Goal: Information Seeking & Learning: Learn about a topic

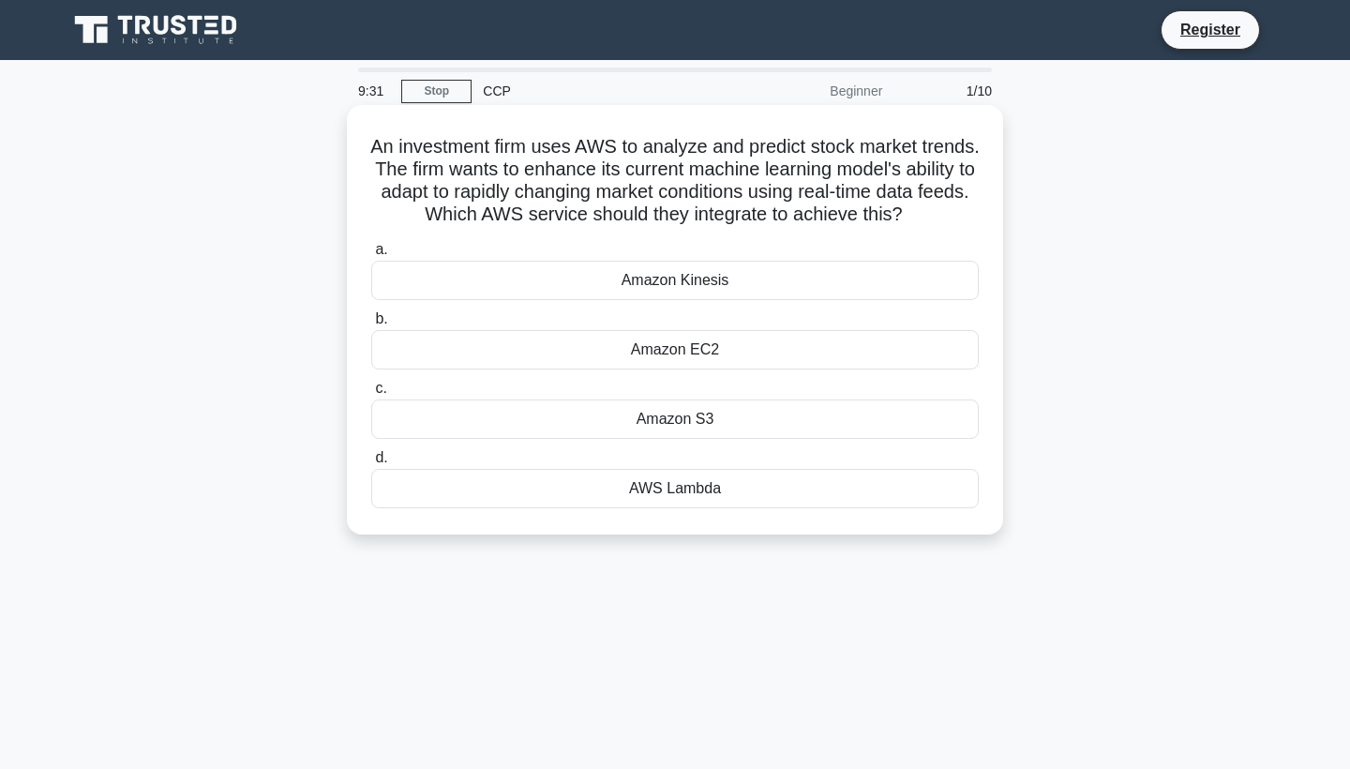
click at [614, 265] on div "Amazon Kinesis" at bounding box center [674, 280] width 607 height 39
click at [371, 256] on input "a. Amazon Kinesis" at bounding box center [371, 250] width 0 height 12
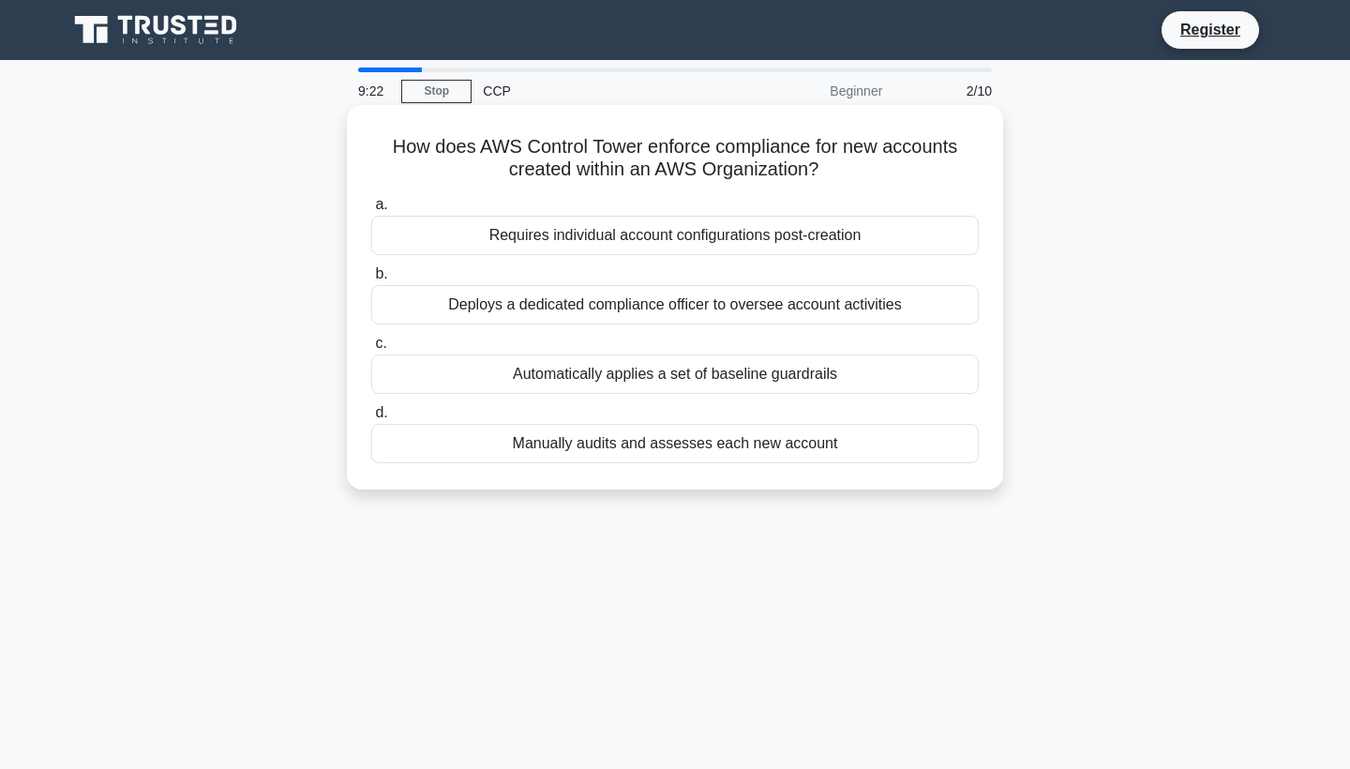
click at [658, 375] on div "Automatically applies a set of baseline guardrails" at bounding box center [674, 373] width 607 height 39
click at [371, 350] on input "c. Automatically applies a set of baseline guardrails" at bounding box center [371, 343] width 0 height 12
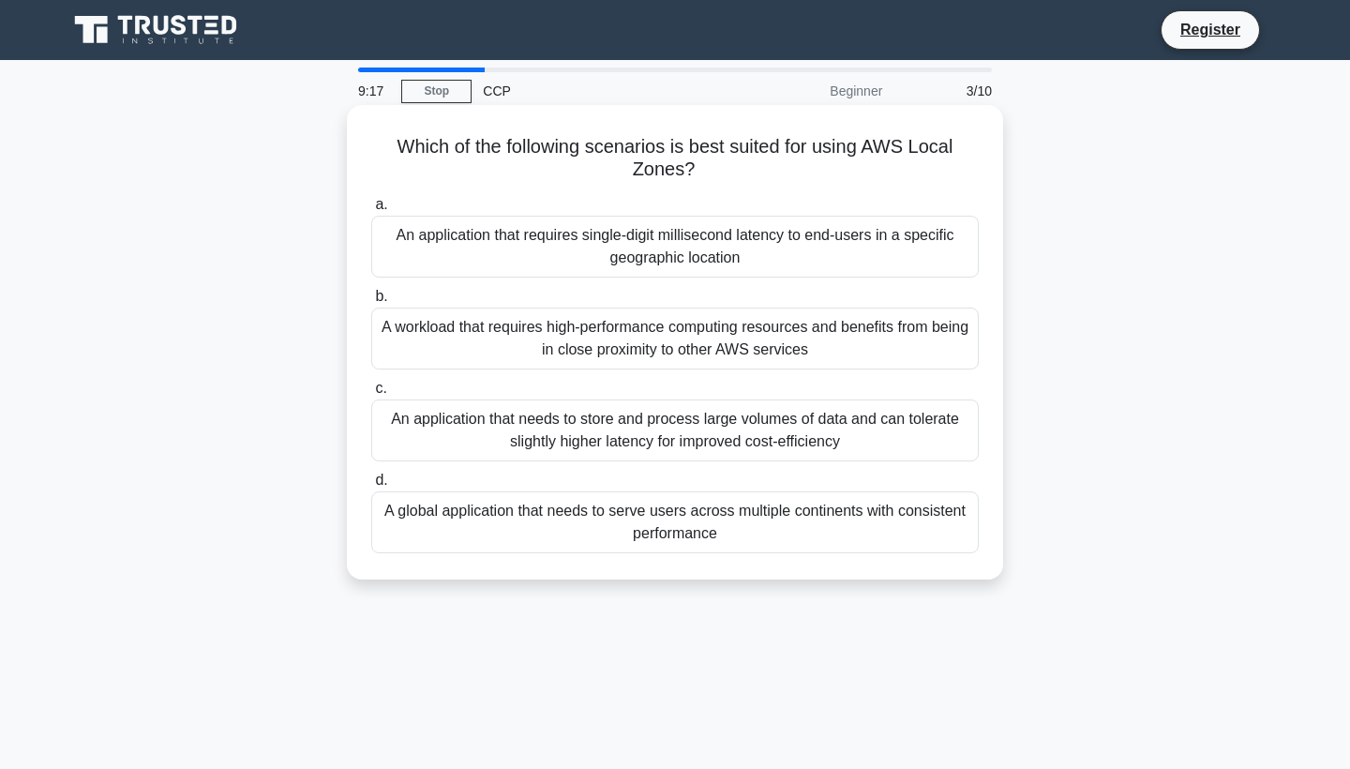
click at [475, 249] on div "An application that requires single-digit millisecond latency to end-users in a…" at bounding box center [674, 247] width 607 height 62
click at [371, 211] on input "a. An application that requires single-digit millisecond latency to end-users i…" at bounding box center [371, 205] width 0 height 12
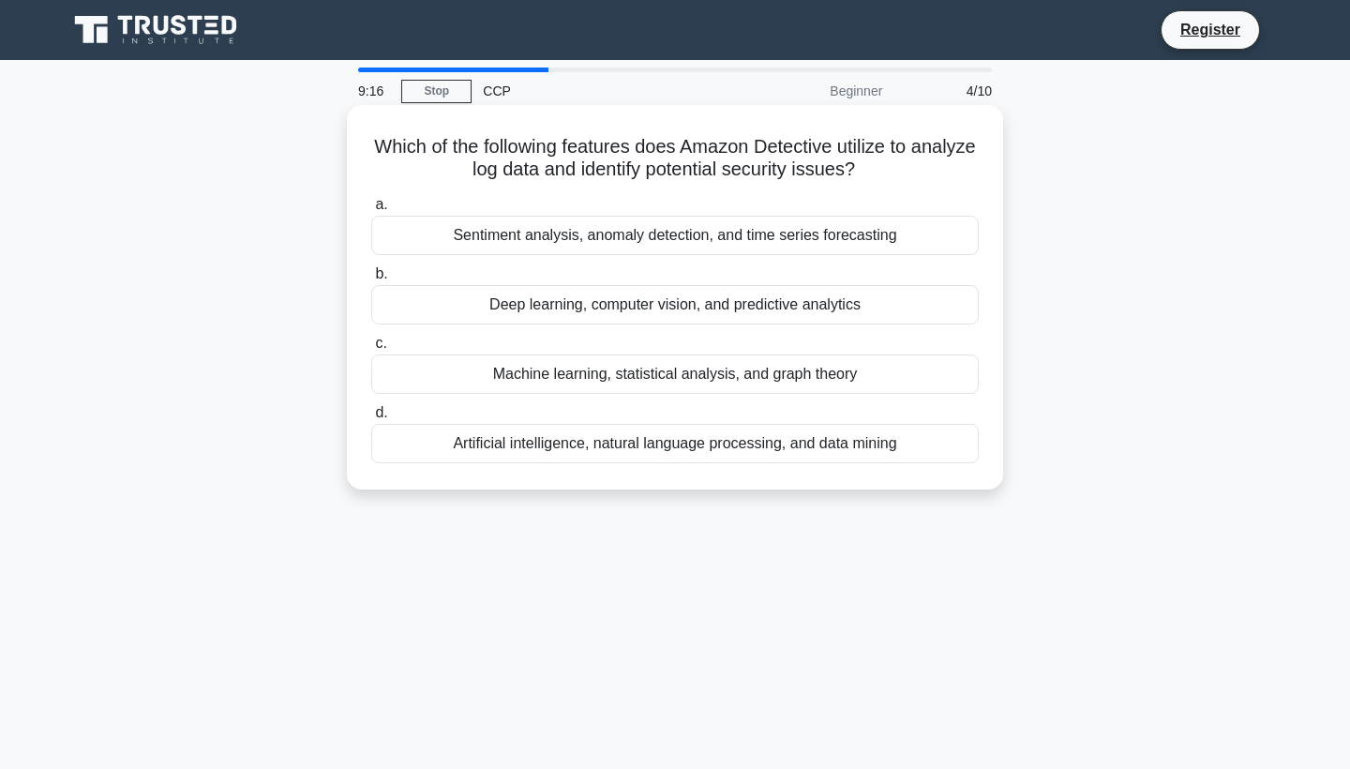
click at [487, 297] on div "Deep learning, computer vision, and predictive analytics" at bounding box center [674, 304] width 607 height 39
click at [371, 280] on input "b. Deep learning, computer vision, and predictive analytics" at bounding box center [371, 274] width 0 height 12
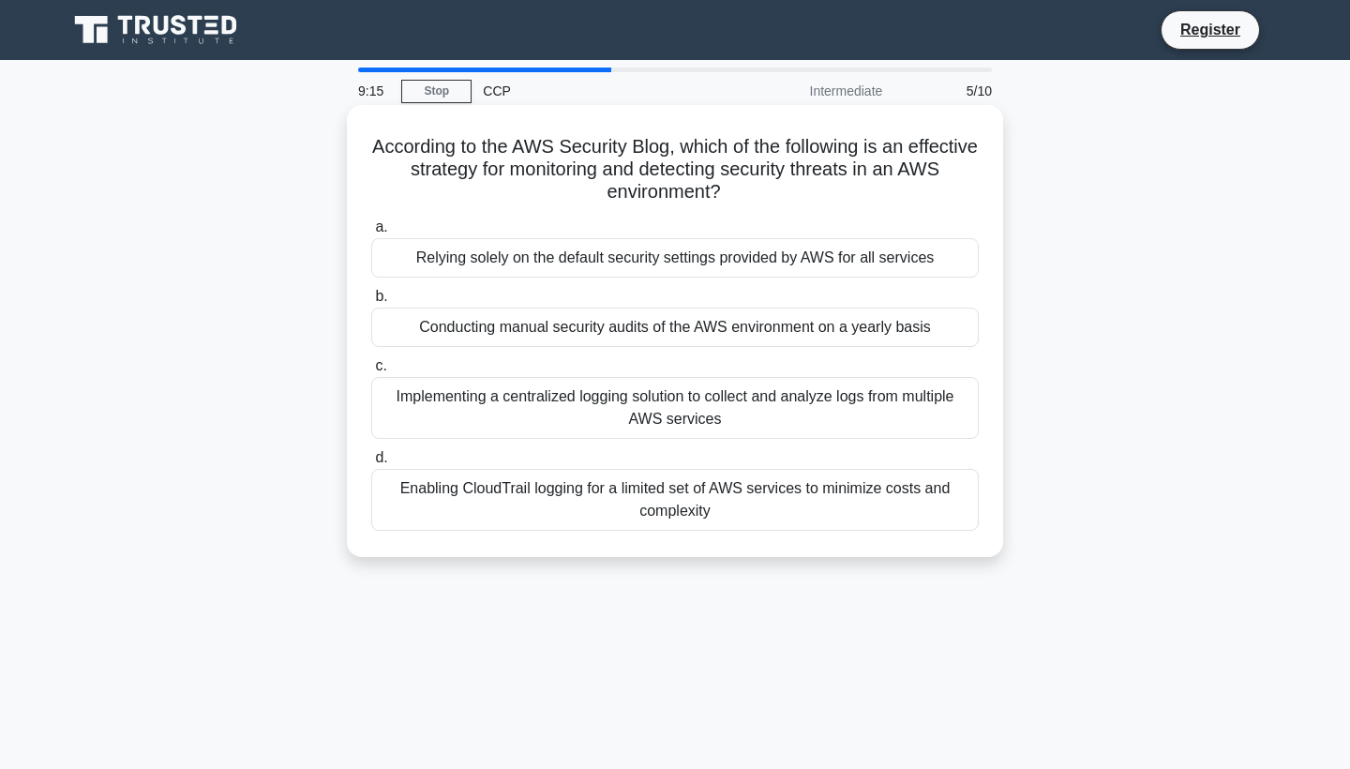
click at [500, 316] on div "Conducting manual security audits of the AWS environment on a yearly basis" at bounding box center [674, 326] width 607 height 39
click at [371, 303] on input "b. Conducting manual security audits of the AWS environment on a yearly basis" at bounding box center [371, 297] width 0 height 12
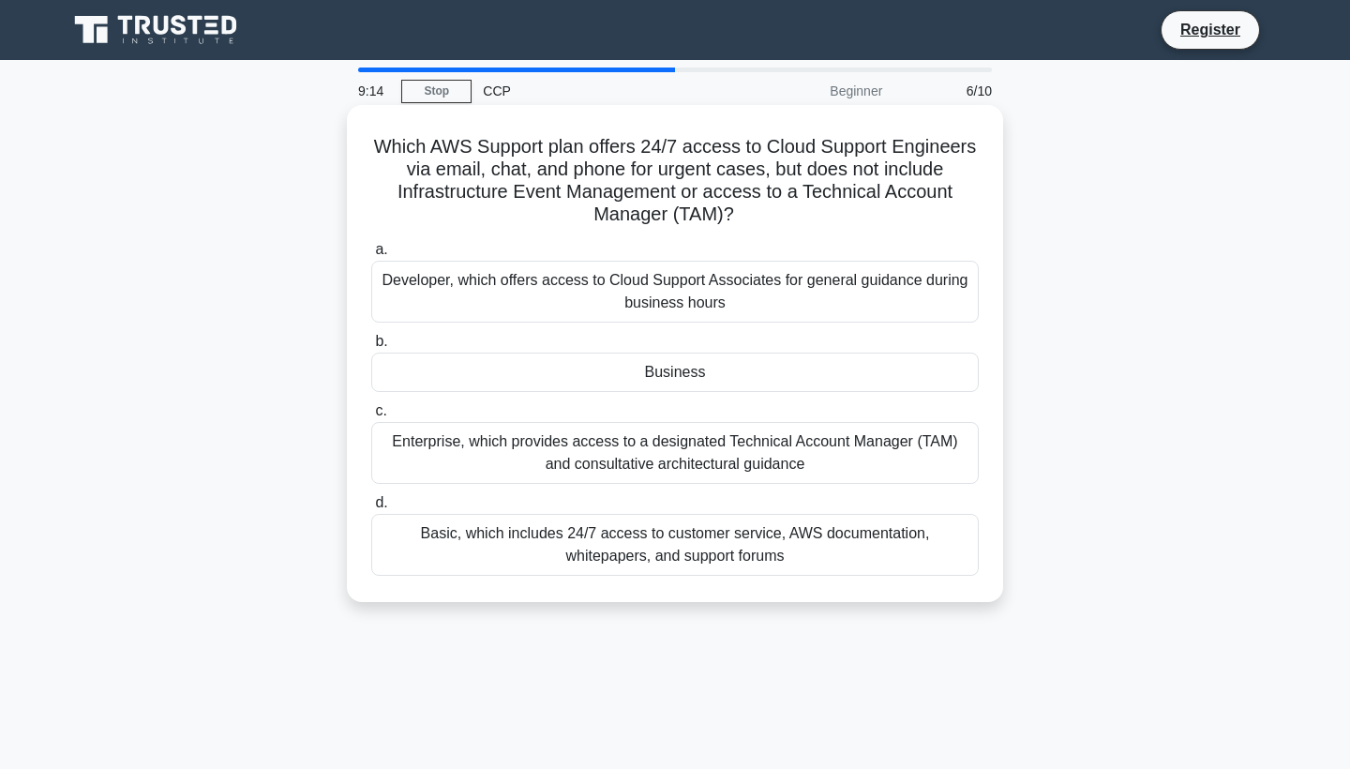
click at [518, 367] on div "Business" at bounding box center [674, 371] width 607 height 39
click at [371, 348] on input "b. Business" at bounding box center [371, 342] width 0 height 12
